Goal: Task Accomplishment & Management: Use online tool/utility

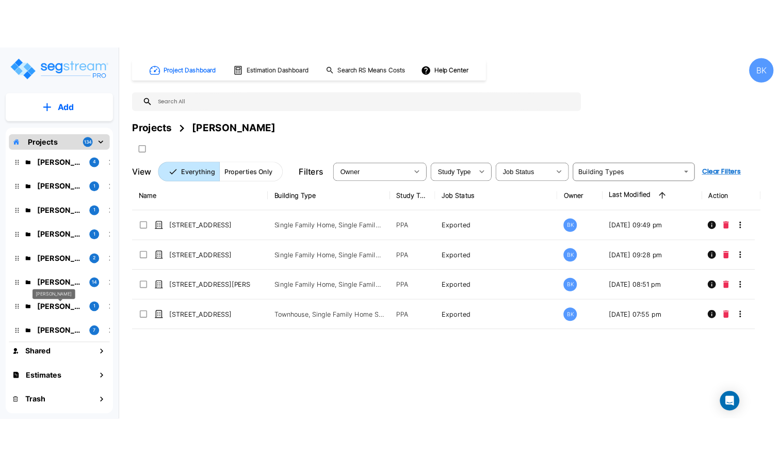
scroll to position [129, 0]
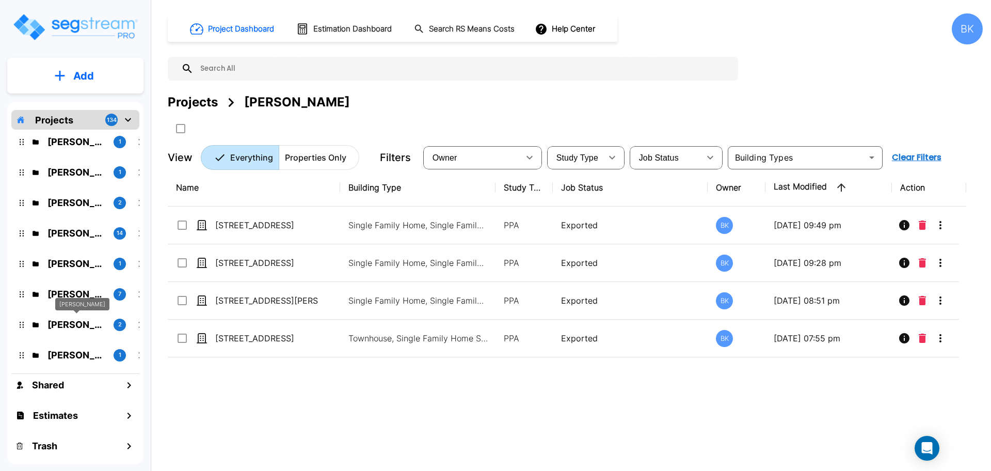
click at [70, 319] on p "Pavan Kumar" at bounding box center [76, 324] width 58 height 14
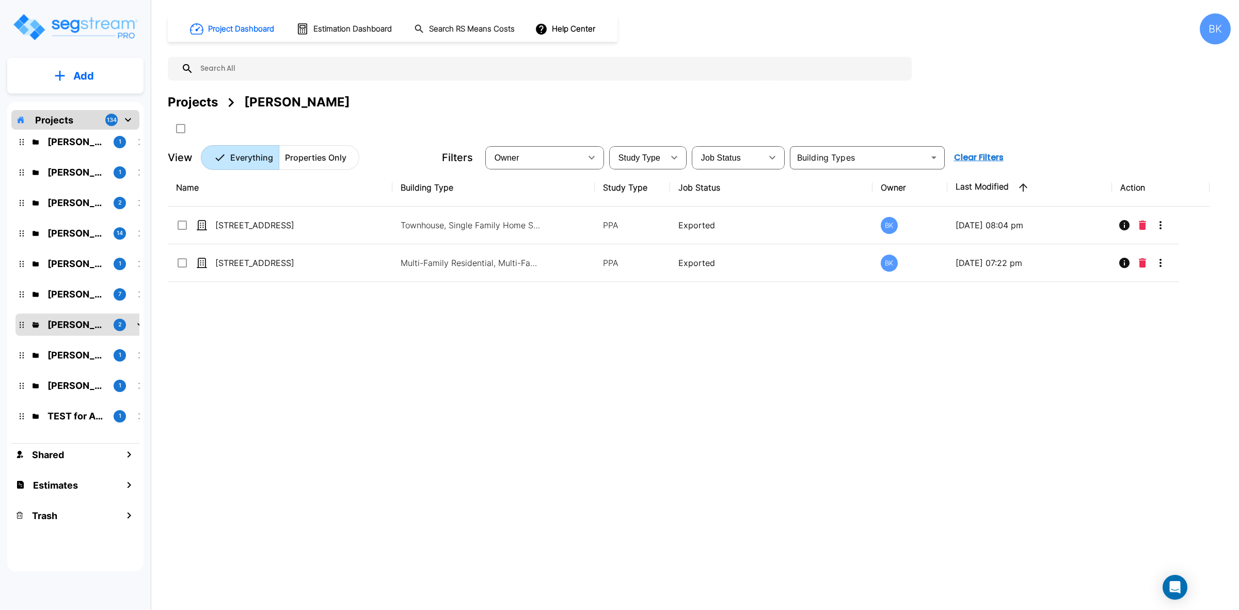
click at [605, 418] on div "Name Building Type Study Type Job Status Owner Last Modified Action 7818 Spectr…" at bounding box center [689, 358] width 1042 height 378
click at [610, 407] on div "Name Building Type Study Type Job Status Owner Last Modified Action 7818 Spectr…" at bounding box center [689, 358] width 1042 height 378
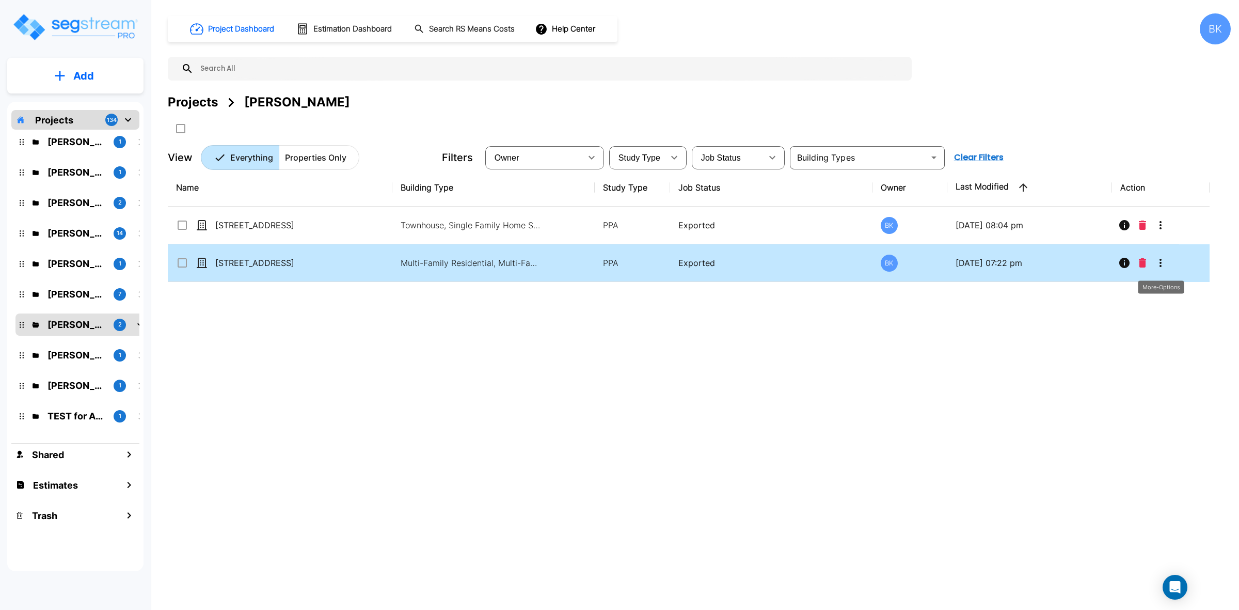
click at [990, 262] on icon "More-Options" at bounding box center [1160, 263] width 12 height 12
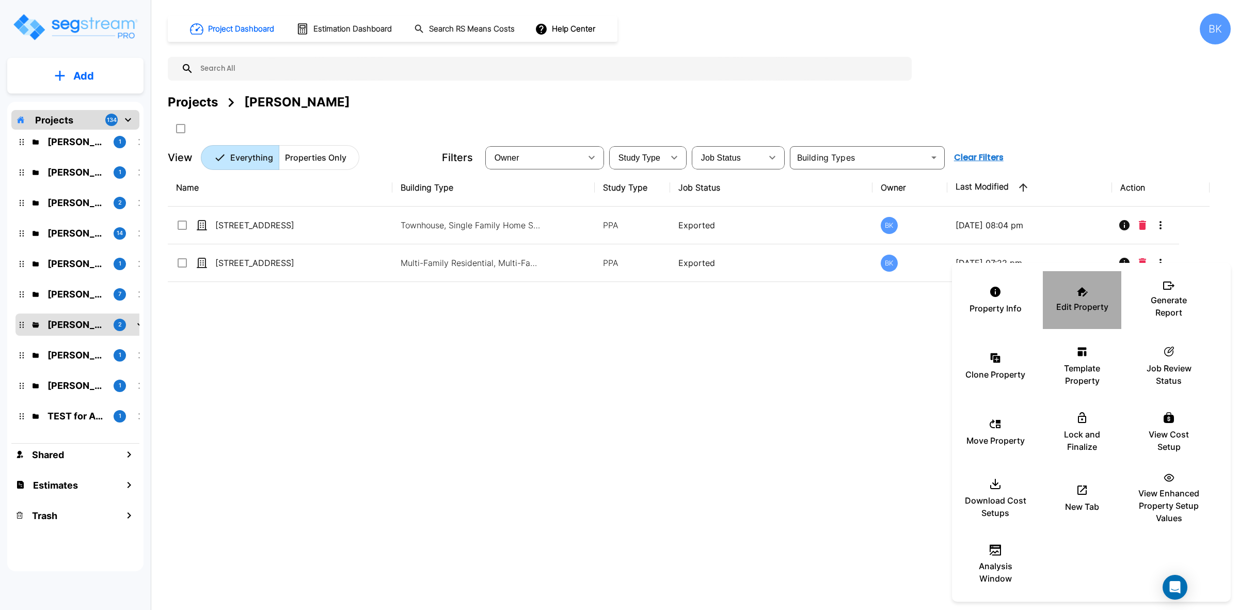
click at [990, 301] on p "Edit Property" at bounding box center [1082, 306] width 52 height 12
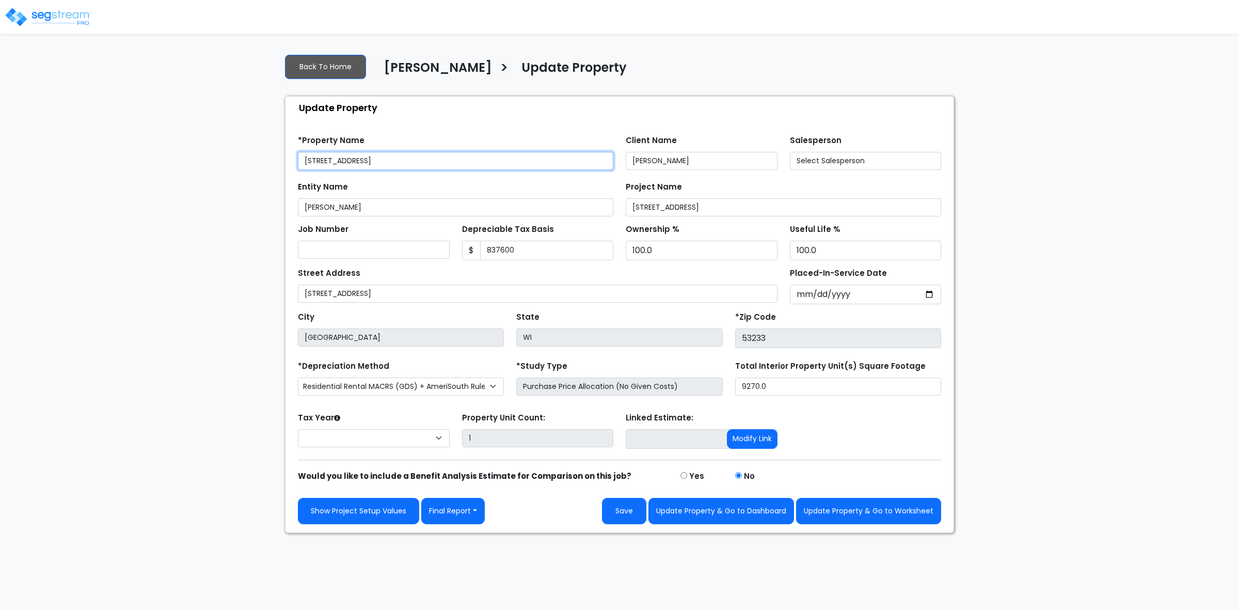
type input "837,600"
select select "2024"
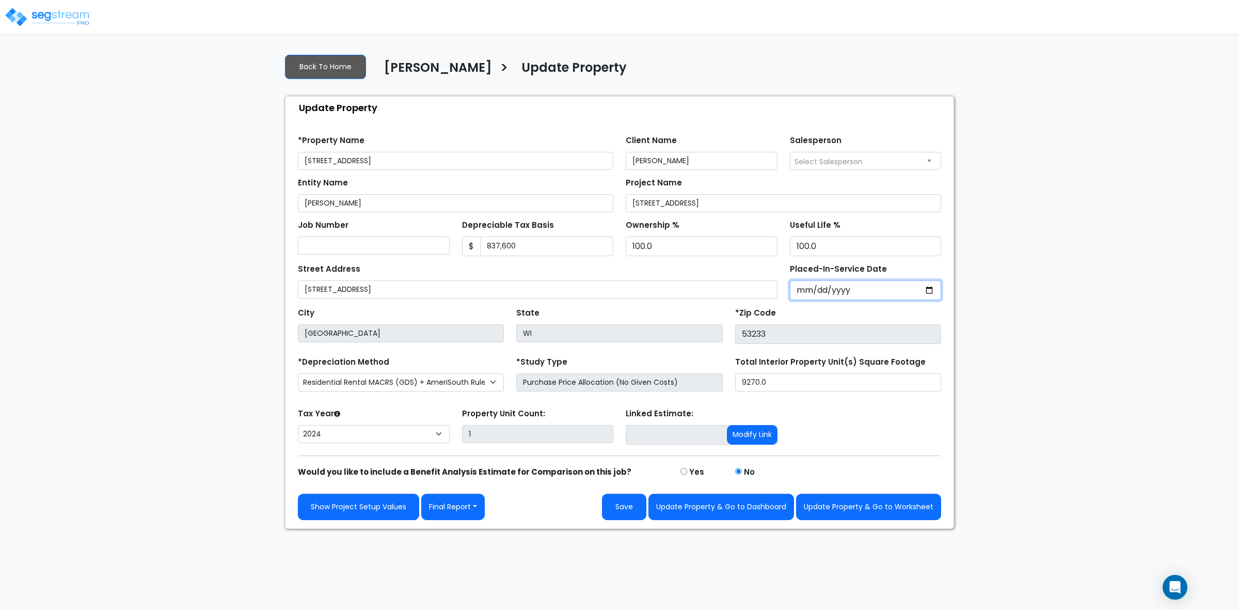
click at [798, 293] on input "2024-11-20" at bounding box center [866, 290] width 152 height 20
type input "[DATE]"
click at [871, 433] on div "Tax Year Please Enter The Placed In Service Date First. 2026 2025 2024 Prior Ye…" at bounding box center [619, 426] width 655 height 41
click at [622, 515] on button "Save" at bounding box center [624, 506] width 44 height 26
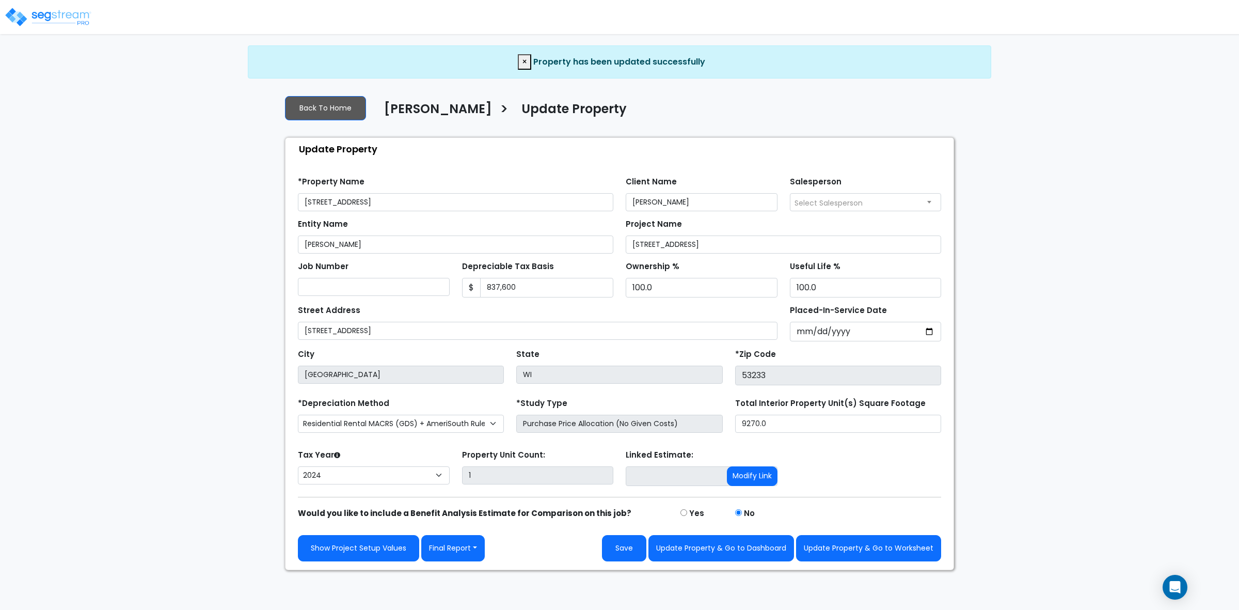
select select "2024"
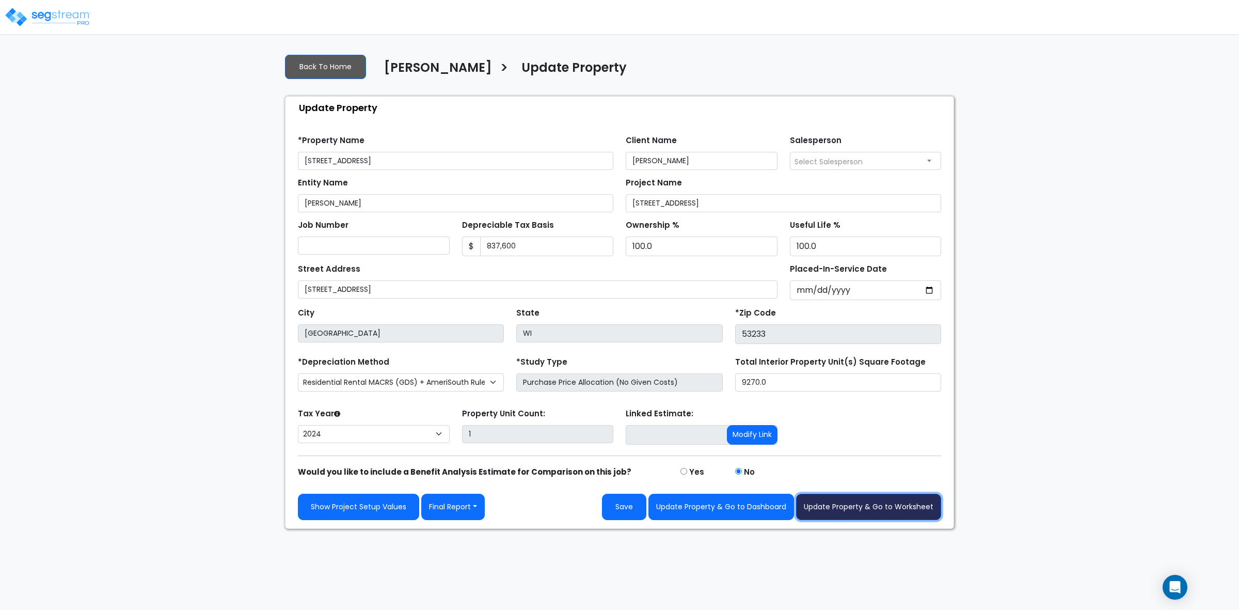
click at [891, 507] on button "Update Property & Go to Worksheet" at bounding box center [868, 506] width 145 height 26
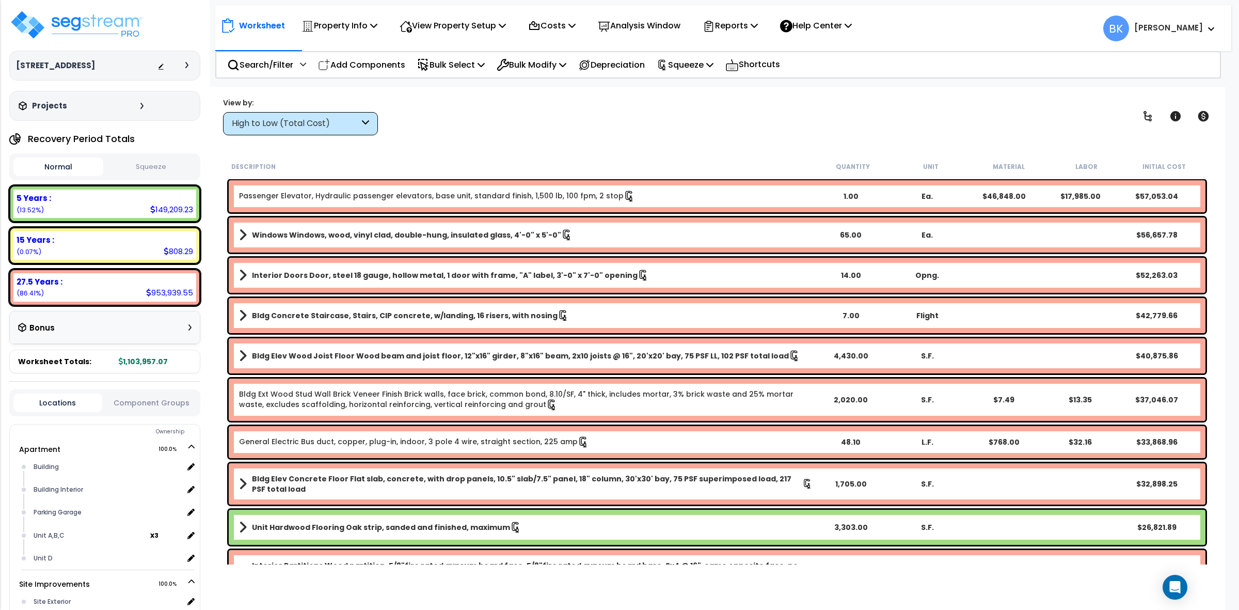
click at [349, 126] on div "High to Low (Total Cost)" at bounding box center [295, 124] width 127 height 12
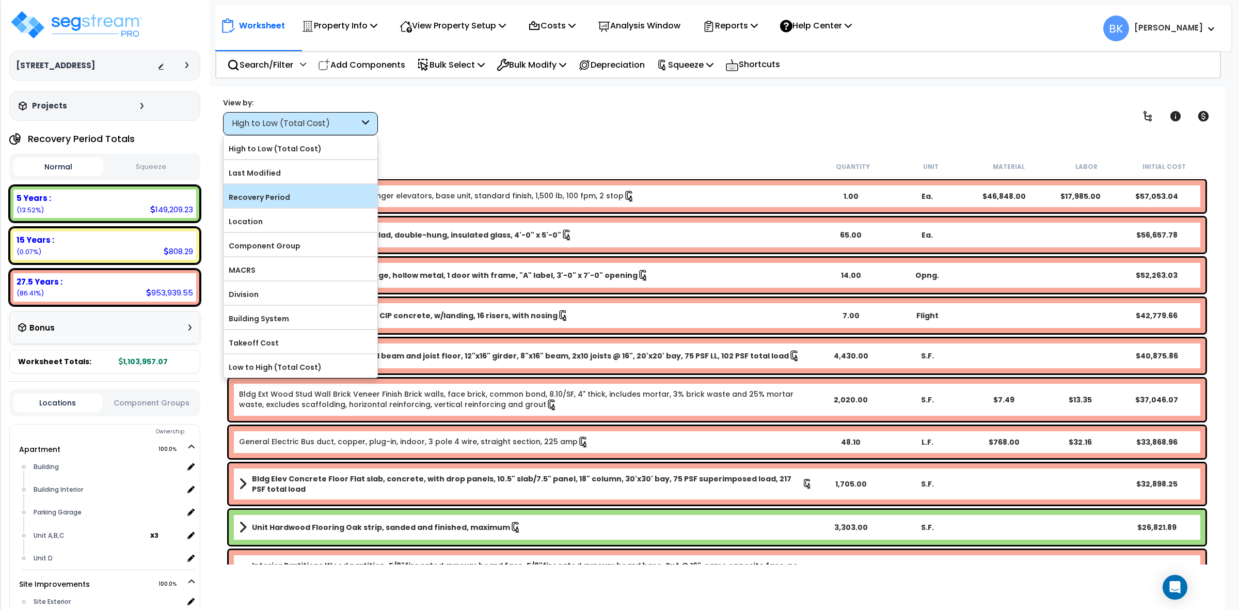
click at [276, 196] on label "Recovery Period" at bounding box center [300, 196] width 154 height 15
click at [0, 0] on input "Recovery Period" at bounding box center [0, 0] width 0 height 0
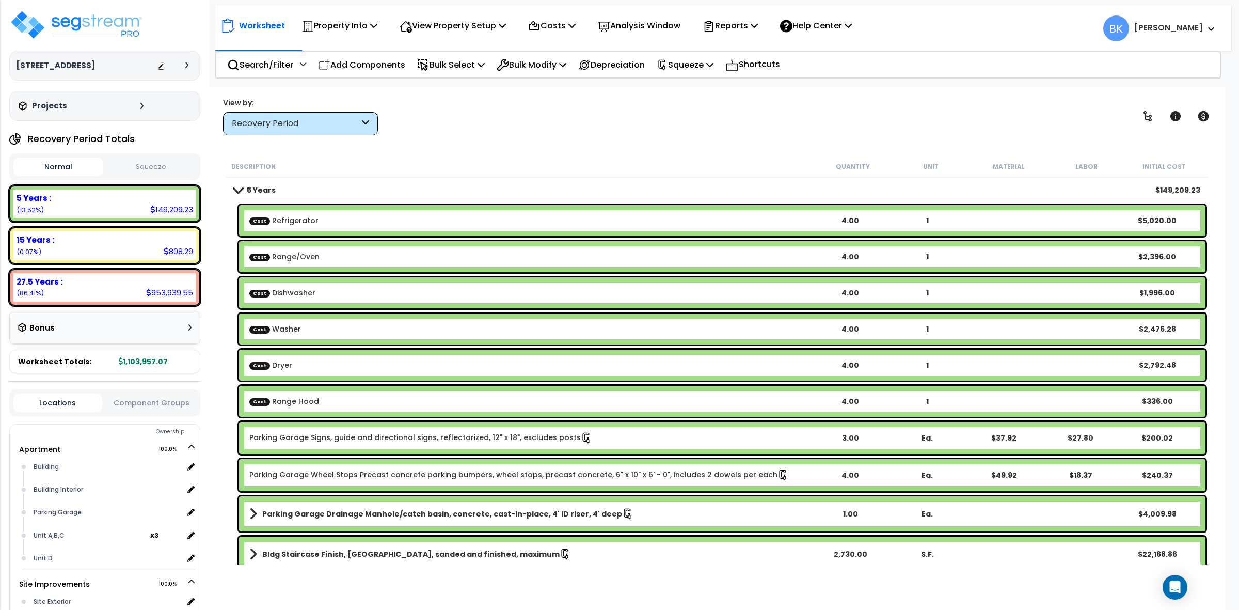
click at [255, 188] on b "5 Years" at bounding box center [261, 190] width 29 height 10
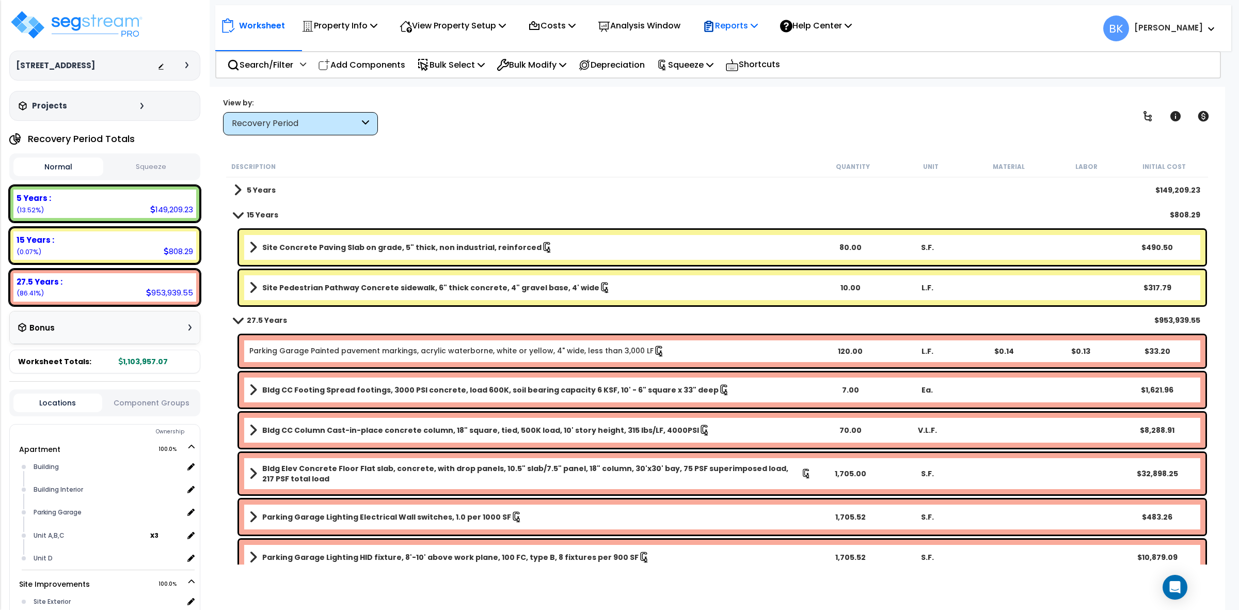
click at [752, 29] on p "Reports" at bounding box center [729, 26] width 55 height 14
click at [605, 151] on div "Worksheet Property Info Property Setup Add Property Unit Template property Clon…" at bounding box center [717, 392] width 1016 height 610
click at [683, 69] on p "Squeeze" at bounding box center [685, 65] width 57 height 14
click at [740, 25] on p "Reports" at bounding box center [729, 26] width 55 height 14
click at [746, 44] on link "Get Report" at bounding box center [748, 49] width 102 height 21
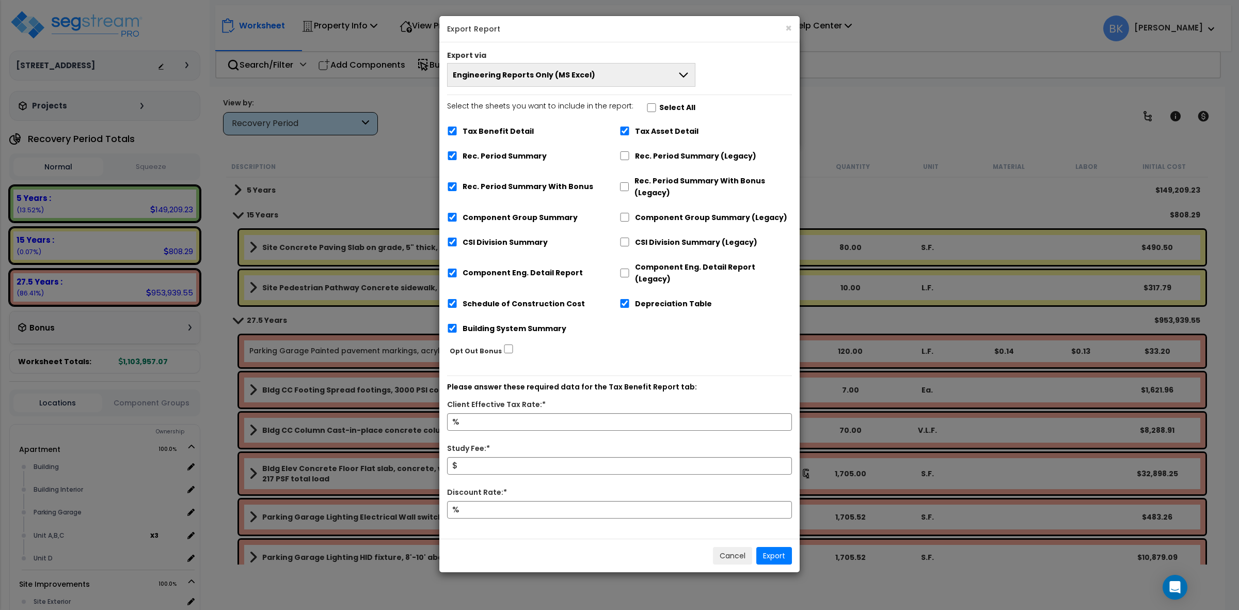
click at [515, 127] on label "Tax Benefit Detail" at bounding box center [497, 131] width 71 height 12
click at [457, 127] on input "Tax Benefit Detail" at bounding box center [452, 130] width 10 height 9
checkbox input "false"
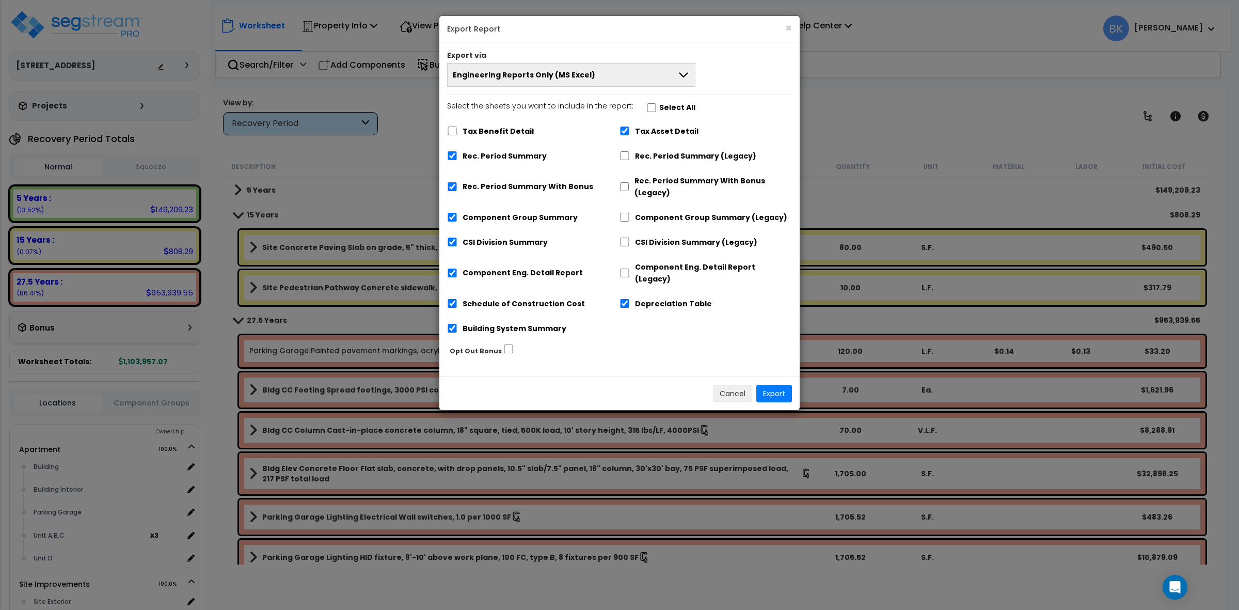
click at [674, 130] on label "Tax Asset Detail" at bounding box center [666, 131] width 63 height 12
click at [630, 130] on input "Tax Asset Detail" at bounding box center [624, 130] width 10 height 9
checkbox input "false"
drag, startPoint x: 668, startPoint y: 294, endPoint x: 598, endPoint y: 243, distance: 87.5
click at [668, 298] on label "Depreciation Table" at bounding box center [673, 304] width 77 height 12
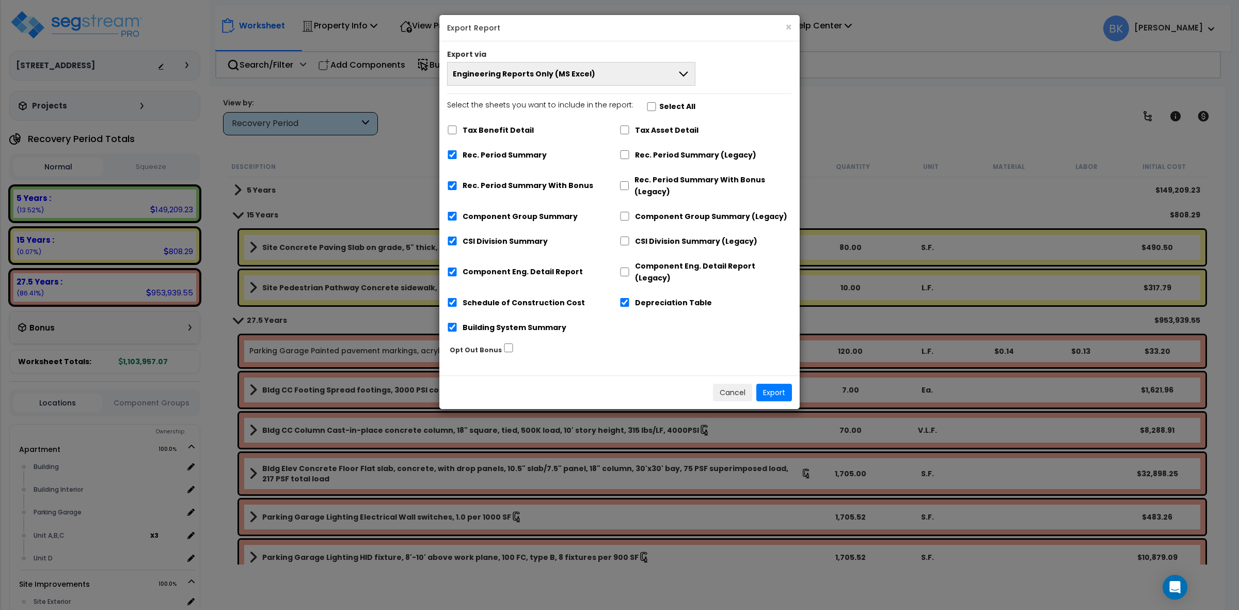
click at [534, 191] on label "Rec. Period Summary With Bonus" at bounding box center [527, 186] width 131 height 12
click at [457, 190] on input "Rec. Period Summary With Bonus" at bounding box center [452, 185] width 10 height 9
checkbox input "false"
click at [638, 297] on label "Depreciation Table" at bounding box center [673, 303] width 77 height 12
click at [630, 298] on input "Depreciation Table" at bounding box center [624, 302] width 10 height 9
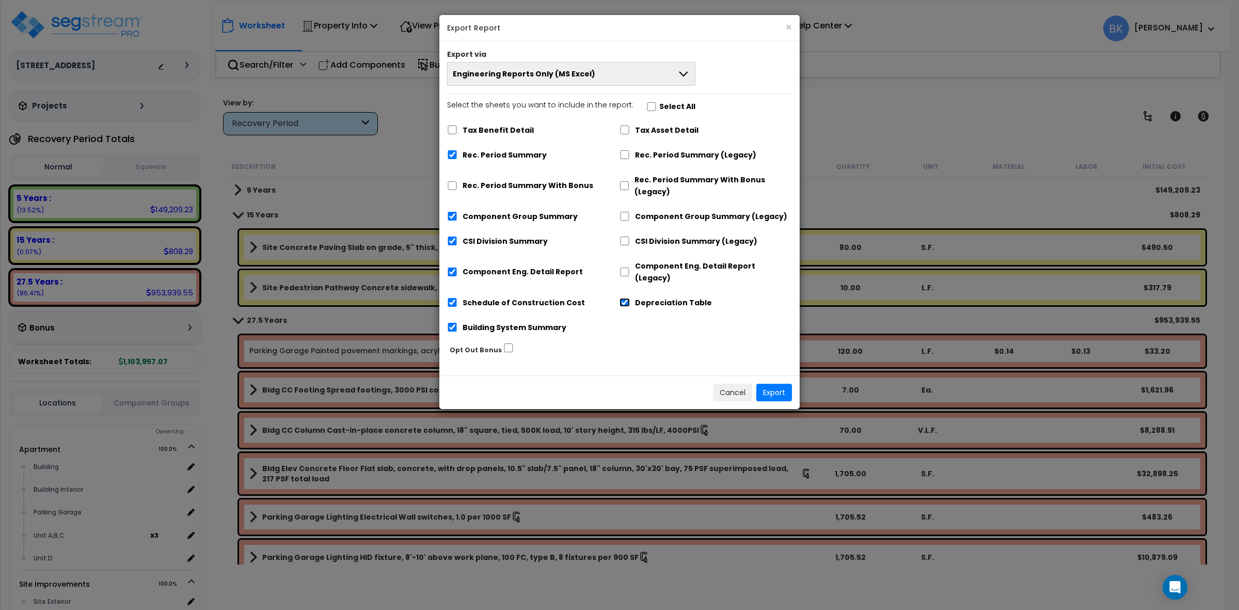
checkbox input "false"
click at [784, 383] on button "Export" at bounding box center [774, 392] width 36 height 18
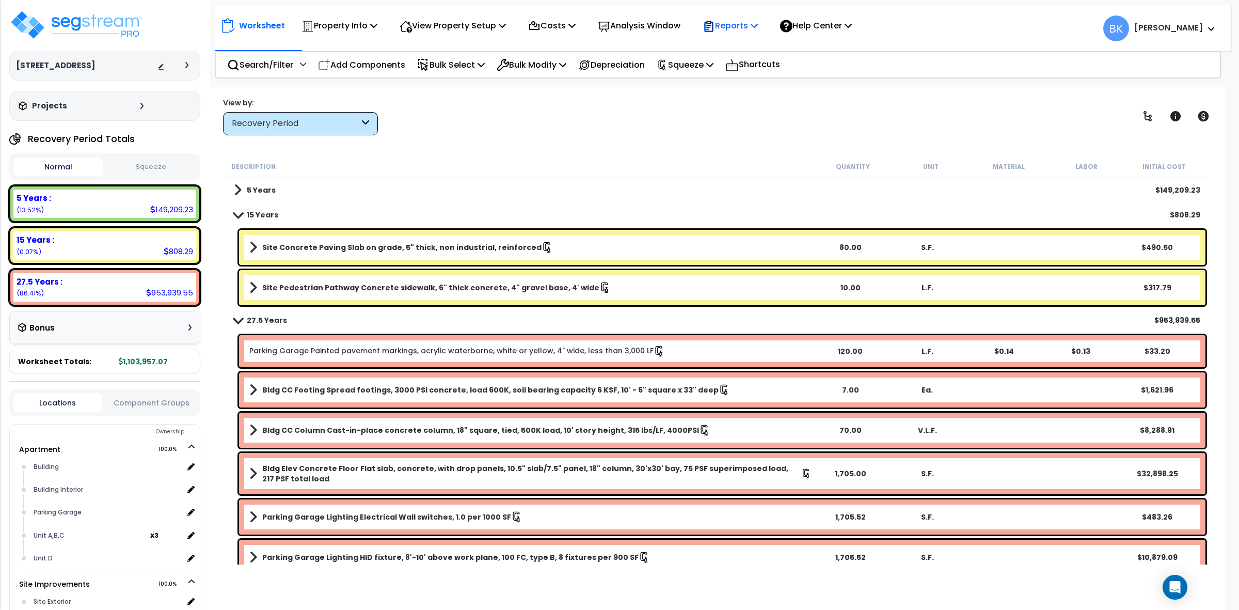
click at [744, 25] on p "Reports" at bounding box center [729, 26] width 55 height 14
click at [744, 43] on link "Get Report" at bounding box center [748, 49] width 102 height 21
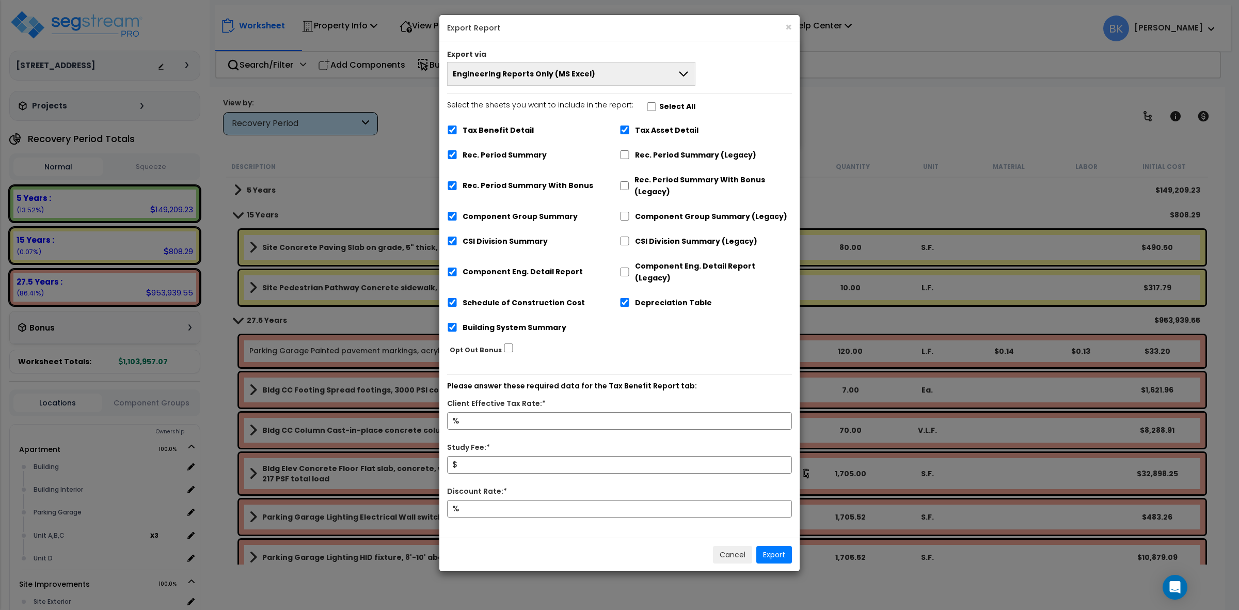
click at [643, 84] on button "Engineering Reports Only (MS Excel)" at bounding box center [571, 74] width 248 height 24
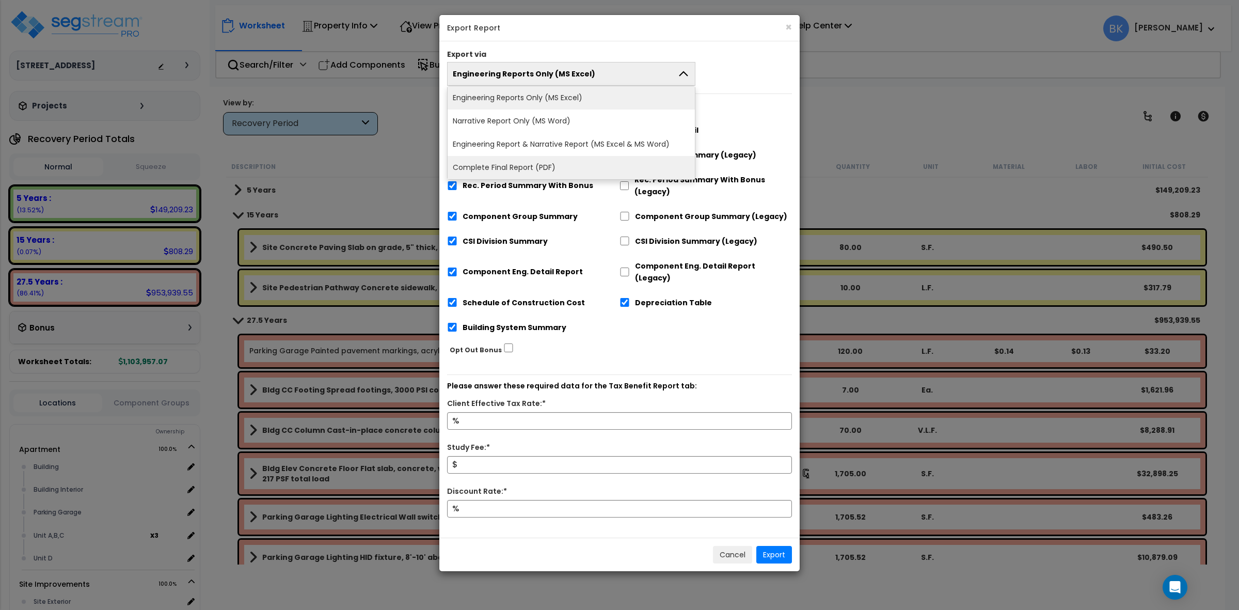
click at [515, 165] on li "Complete Final Report (PDF)" at bounding box center [570, 167] width 247 height 23
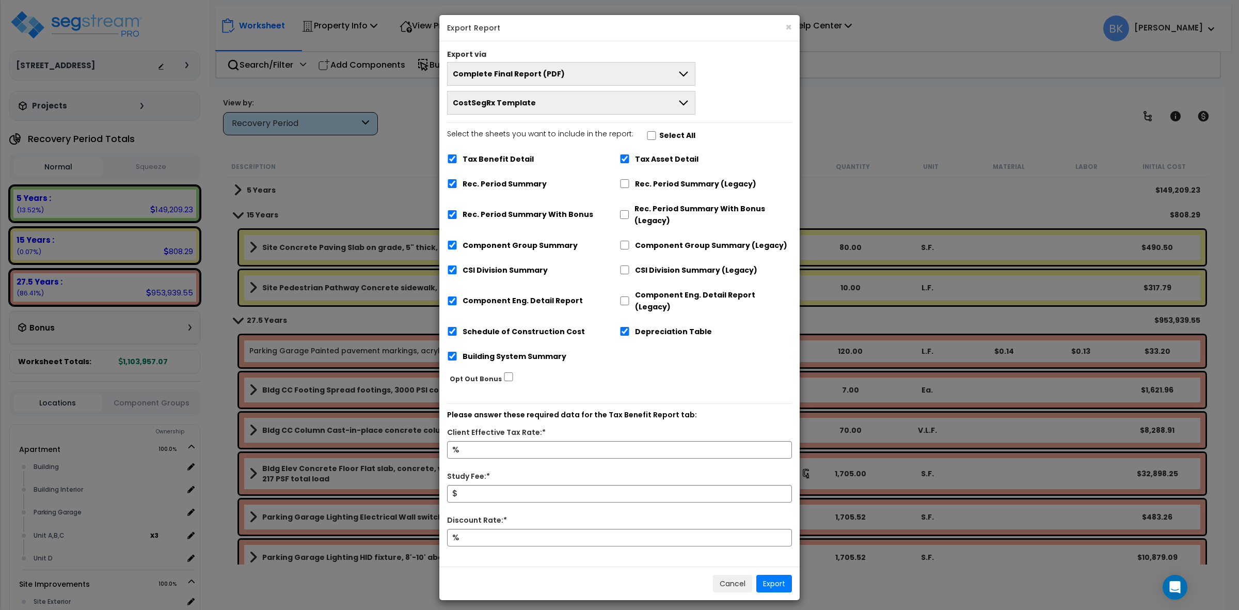
click at [668, 157] on label "Tax Asset Detail" at bounding box center [666, 159] width 63 height 12
click at [630, 157] on input "Tax Asset Detail" at bounding box center [624, 158] width 10 height 9
checkbox input "false"
click at [676, 326] on label "Depreciation Table" at bounding box center [673, 332] width 77 height 12
click at [630, 327] on input "Depreciation Table" at bounding box center [624, 331] width 10 height 9
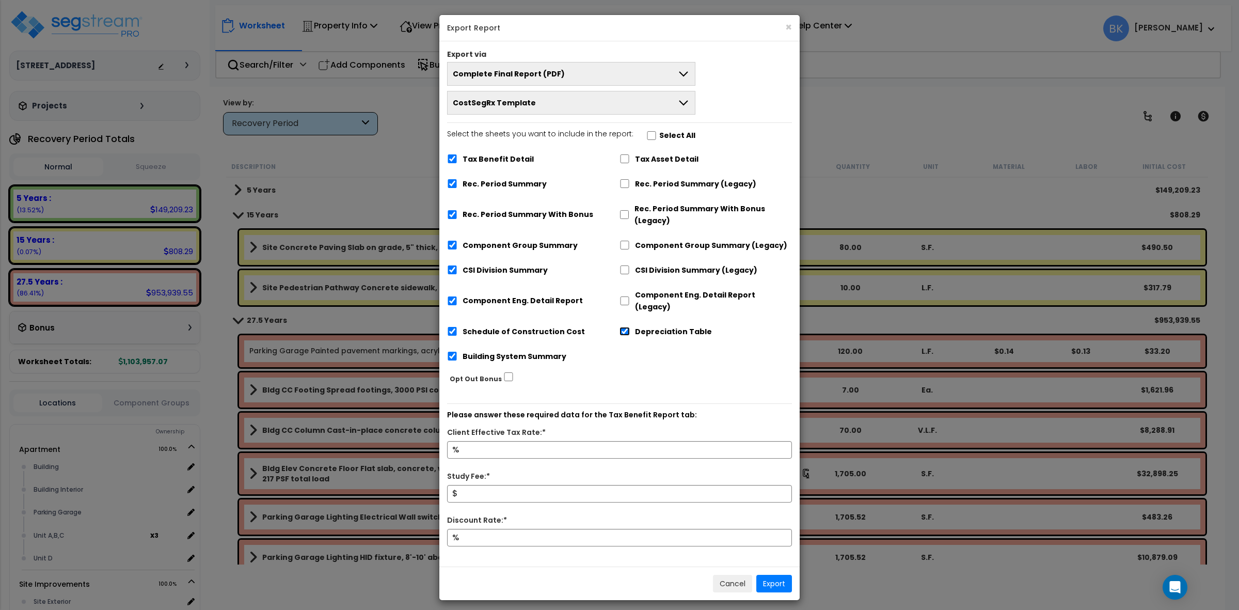
checkbox input "false"
click at [493, 162] on label "Tax Benefit Detail" at bounding box center [497, 159] width 71 height 12
click at [457, 162] on input "Tax Benefit Detail" at bounding box center [452, 158] width 10 height 9
checkbox input "false"
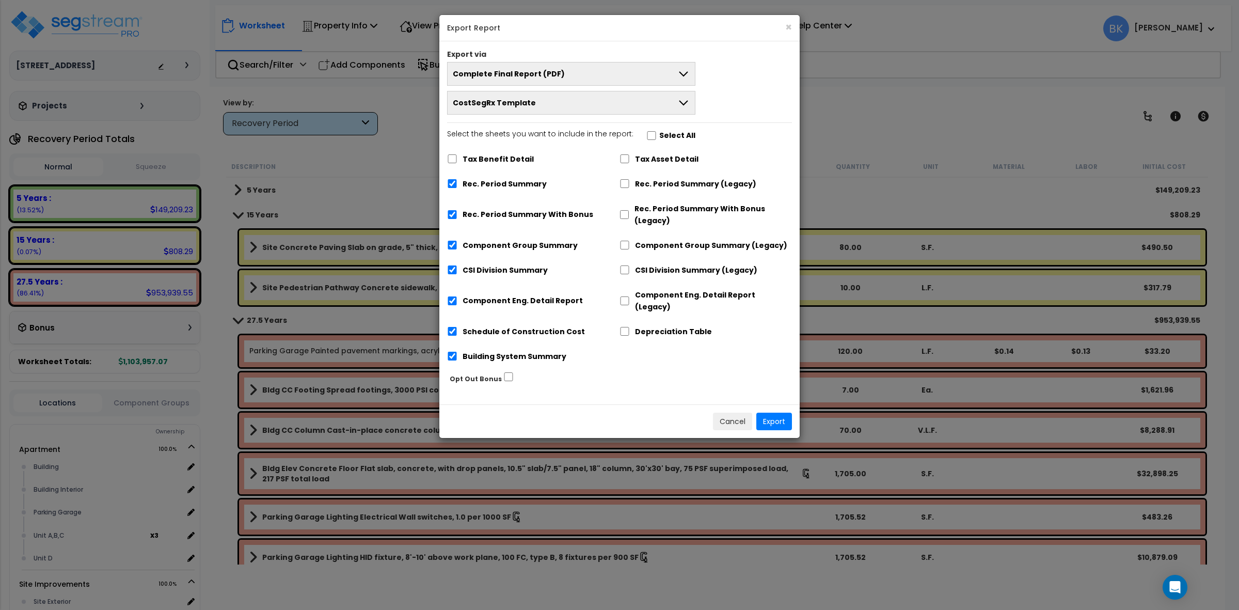
click at [533, 217] on label "Rec. Period Summary With Bonus" at bounding box center [527, 215] width 131 height 12
click at [457, 217] on input "Rec. Period Summary With Bonus" at bounding box center [452, 214] width 10 height 9
checkbox input "false"
click at [784, 412] on button "Export" at bounding box center [774, 421] width 36 height 18
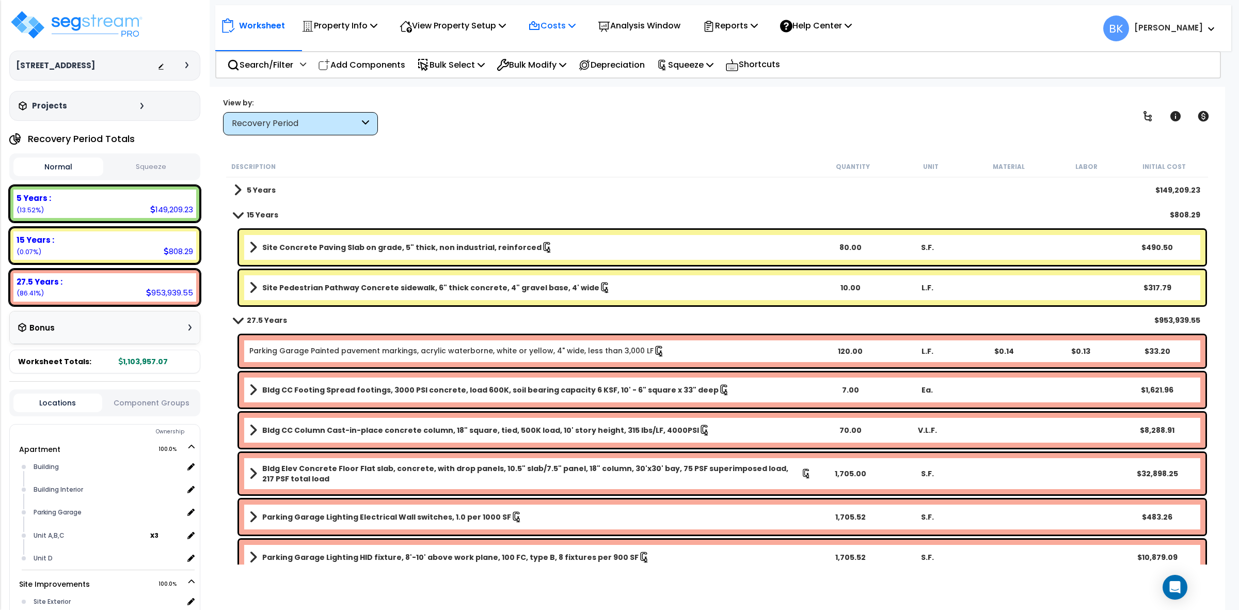
click at [540, 24] on icon at bounding box center [534, 26] width 12 height 12
click at [561, 65] on link "Direct Costs" at bounding box center [574, 70] width 102 height 21
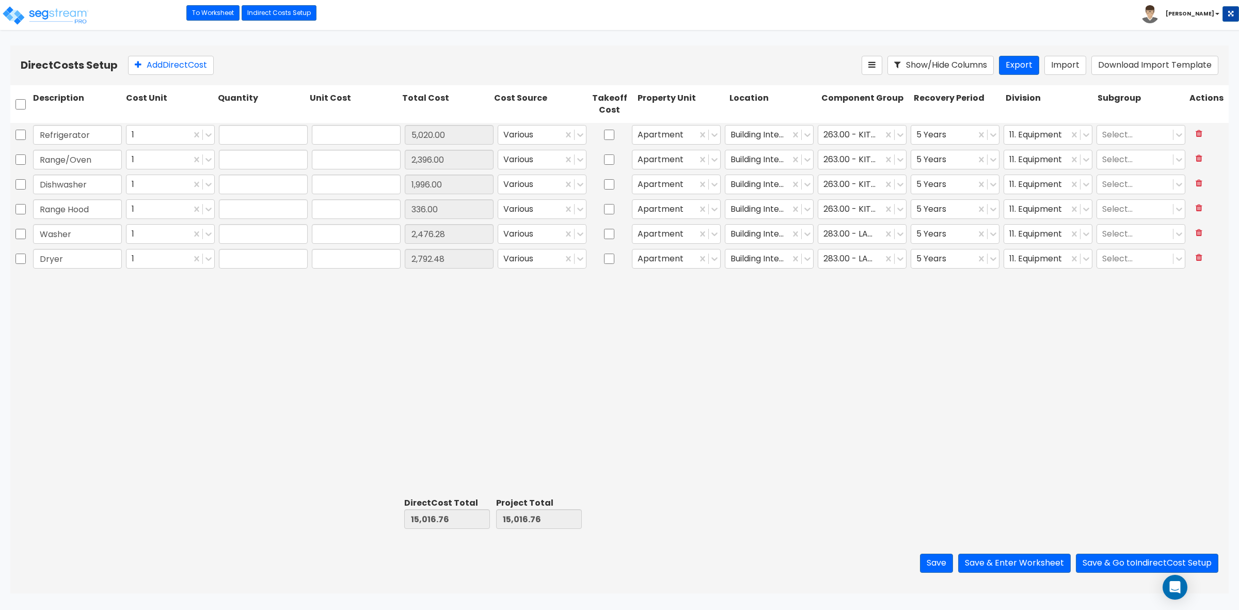
type input "4.00"
type input "1,255.00"
type input "4.00"
type input "599.00"
type input "4.00"
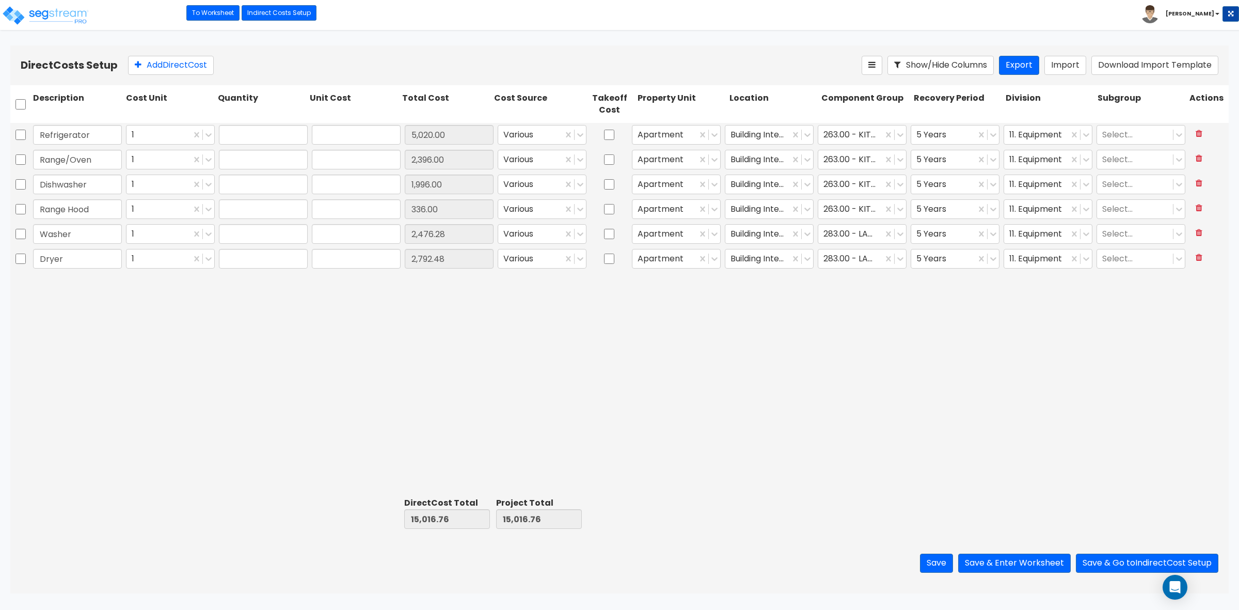
type input "499.00"
type input "4.00"
type input "84.00"
type input "4.00"
type input "619.07"
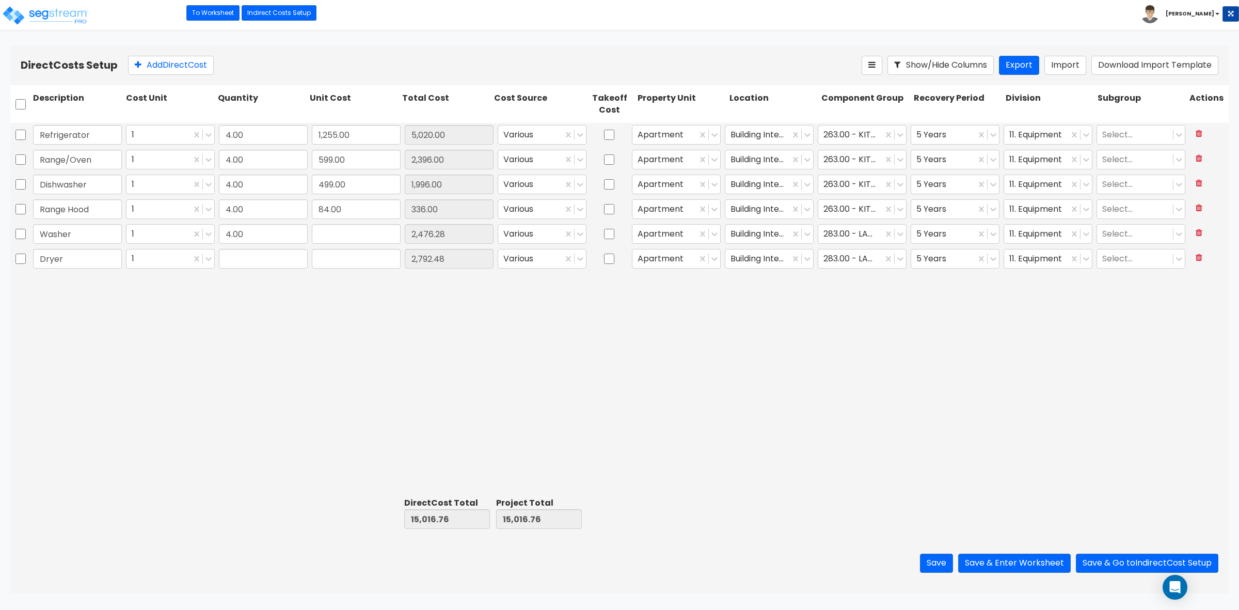
type input "4.00"
type input "698.12"
click at [361, 445] on div "Refrigerator 1 4.00 1,255.00 5,020.00 Various Apartment Building Interior 263.0…" at bounding box center [619, 308] width 1218 height 370
click at [1015, 556] on button "Save & Enter Worksheet" at bounding box center [1014, 562] width 113 height 19
